Goal: Task Accomplishment & Management: Manage account settings

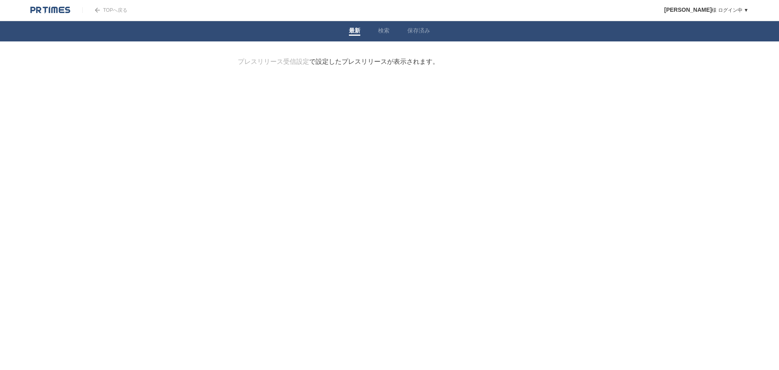
click at [56, 14] on img at bounding box center [50, 10] width 40 height 8
click at [417, 30] on link "保存済み" at bounding box center [418, 31] width 23 height 9
click at [379, 30] on link "検索" at bounding box center [383, 31] width 11 height 9
click at [321, 102] on link "企業情報" at bounding box center [313, 101] width 21 height 6
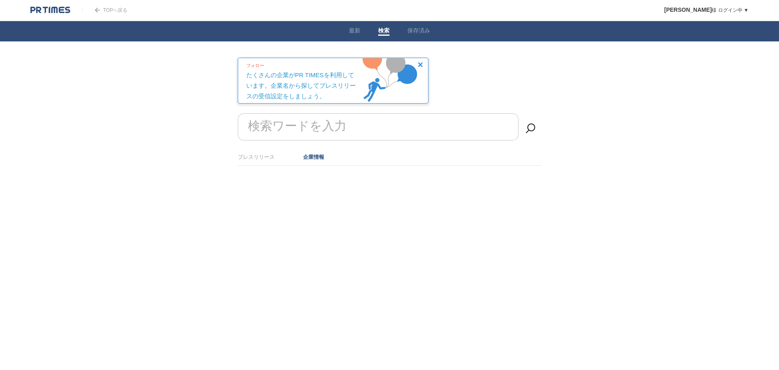
click at [305, 123] on label "検索ワードを入力" at bounding box center [297, 126] width 103 height 21
click at [305, 123] on input "検索ワードを入力" at bounding box center [378, 126] width 281 height 27
type input "WEB広告"
type input "広告"
click at [358, 33] on link "最新" at bounding box center [354, 31] width 11 height 9
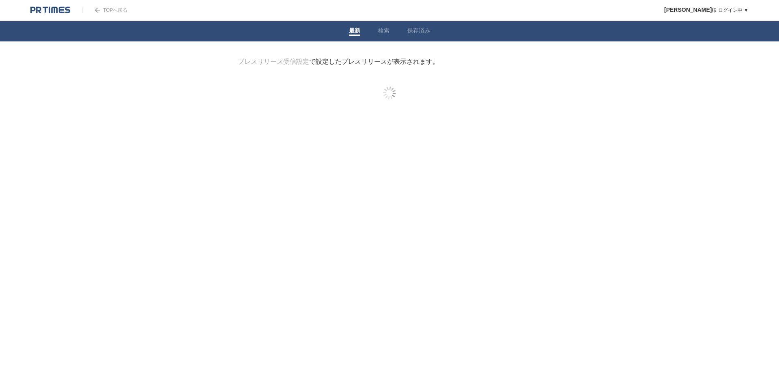
click at [295, 65] on link "プレスリリース受信設定" at bounding box center [273, 61] width 71 height 7
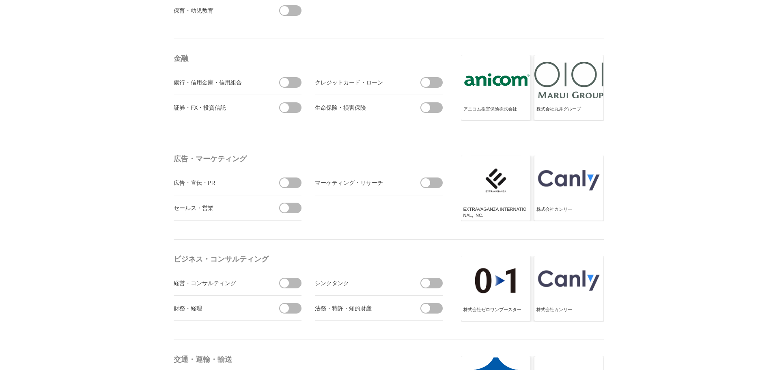
scroll to position [2174, 0]
click at [293, 180] on span at bounding box center [292, 182] width 17 height 11
click at [0, 0] on input "checkbox" at bounding box center [0, 0] width 0 height 0
click at [432, 180] on span at bounding box center [434, 182] width 17 height 11
click at [0, 0] on input "checkbox" at bounding box center [0, 0] width 0 height 0
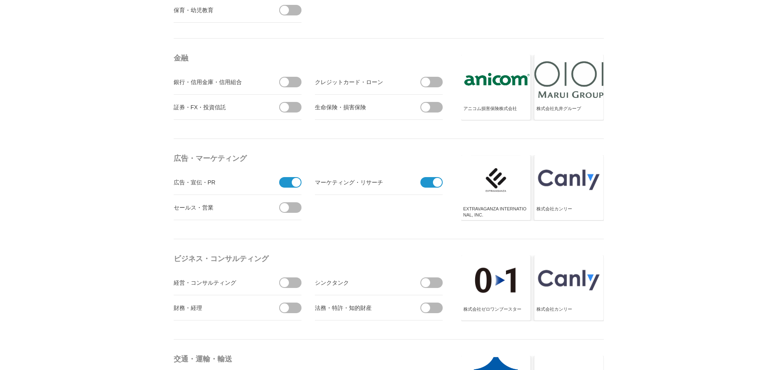
click at [291, 81] on span at bounding box center [292, 82] width 17 height 11
click at [0, 0] on input "checkbox" at bounding box center [0, 0] width 0 height 0
click at [429, 82] on span at bounding box center [425, 81] width 9 height 9
click at [0, 0] on input "checkbox" at bounding box center [0, 0] width 0 height 0
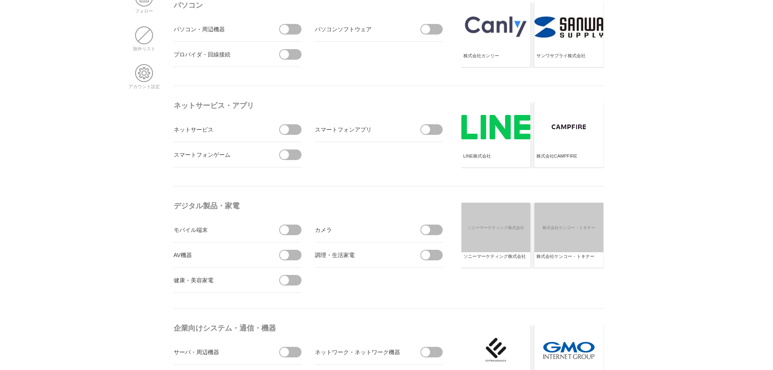
scroll to position [0, 0]
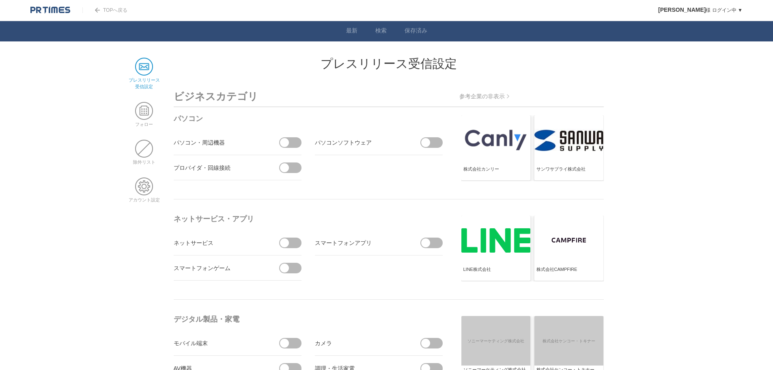
click at [54, 12] on img at bounding box center [50, 10] width 40 height 8
